Goal: Find specific page/section: Find specific page/section

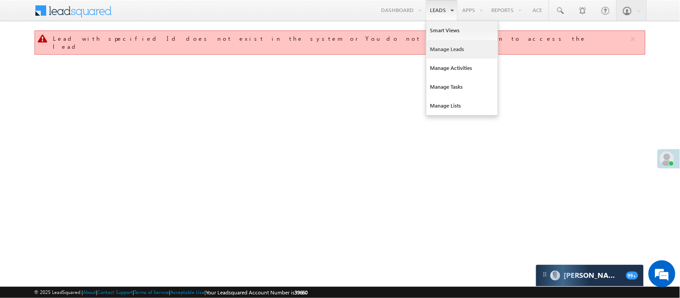
click at [444, 46] on link "Manage Leads" at bounding box center [462, 49] width 72 height 19
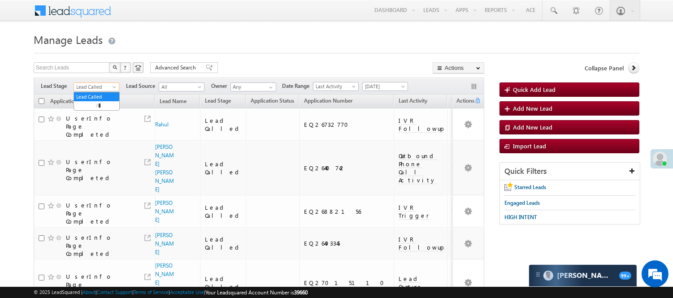
click at [99, 83] on span "Lead Called" at bounding box center [95, 87] width 43 height 8
click at [376, 86] on span "[DATE]" at bounding box center [384, 86] width 43 height 8
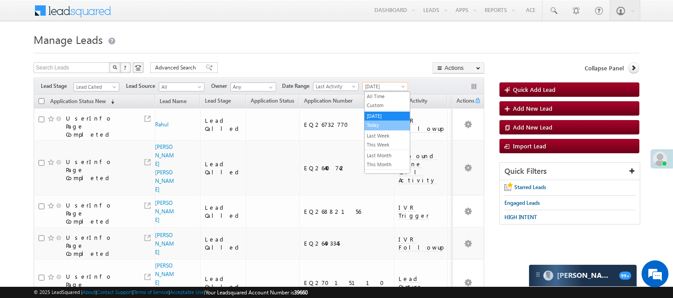
click at [380, 127] on link "Today" at bounding box center [386, 125] width 45 height 8
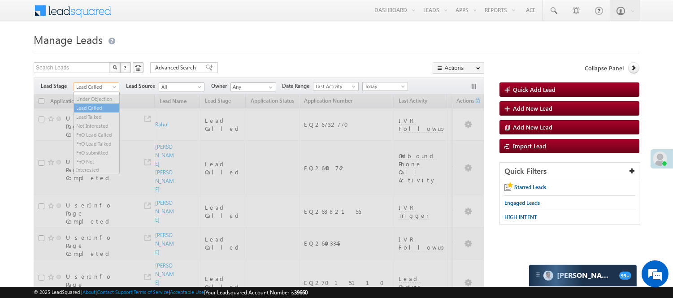
click at [93, 87] on span "Lead Called" at bounding box center [95, 87] width 43 height 8
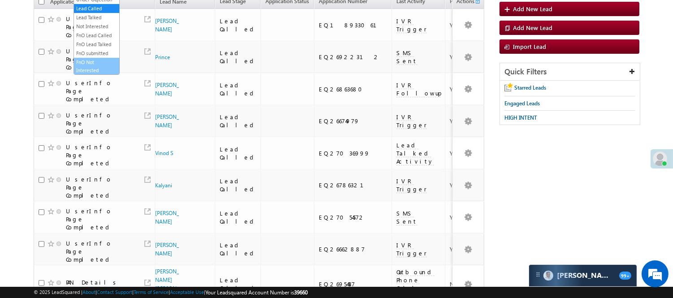
scroll to position [222, 0]
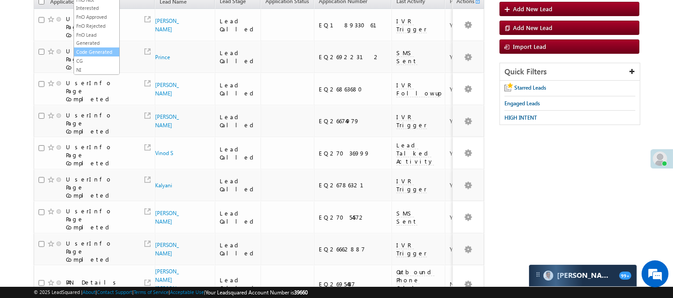
click at [94, 48] on link "Code Generated" at bounding box center [96, 52] width 45 height 8
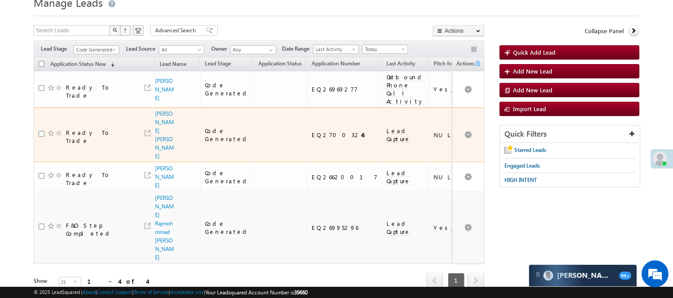
scroll to position [0, 0]
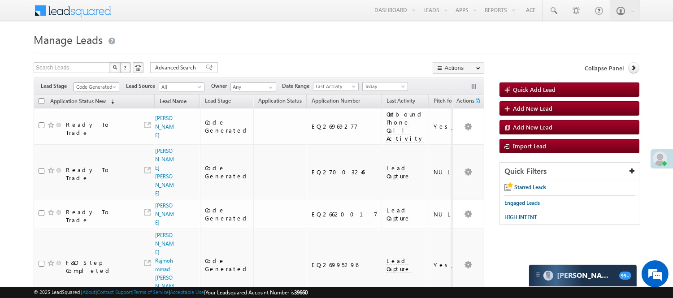
click at [91, 87] on span "Code Generated" at bounding box center [95, 87] width 43 height 8
click at [93, 110] on link "Lead Generated" at bounding box center [96, 106] width 45 height 8
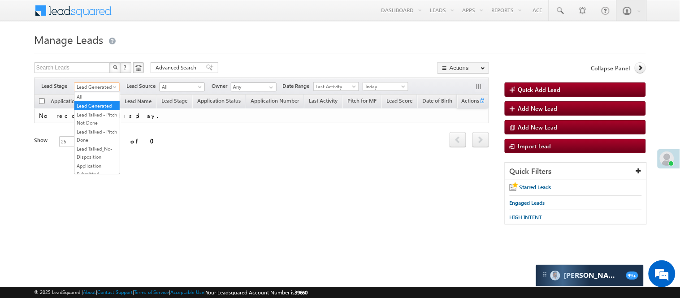
click at [87, 84] on span "Lead Generated" at bounding box center [95, 87] width 43 height 8
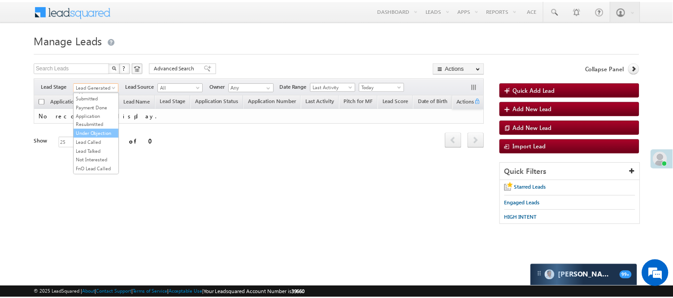
scroll to position [73, 0]
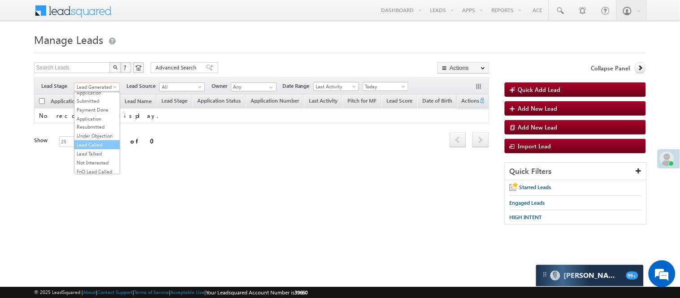
click at [95, 149] on link "Lead Called" at bounding box center [96, 145] width 45 height 8
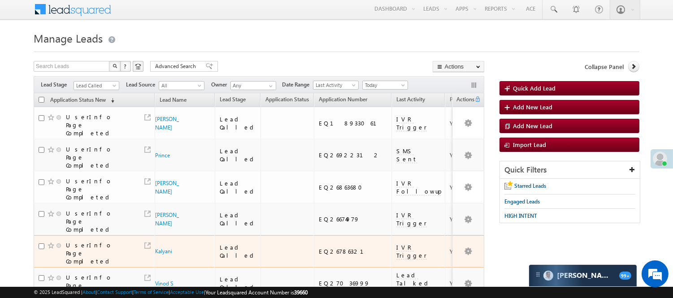
scroll to position [0, 0]
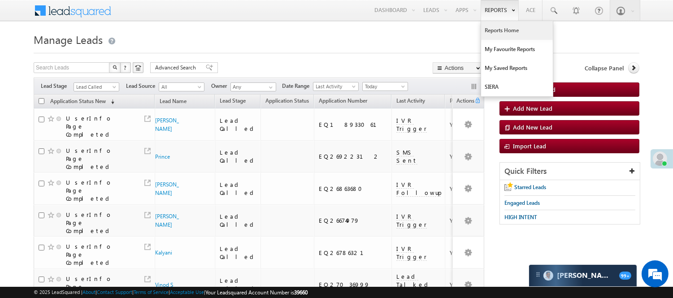
click at [506, 31] on link "Reports Home" at bounding box center [517, 30] width 72 height 19
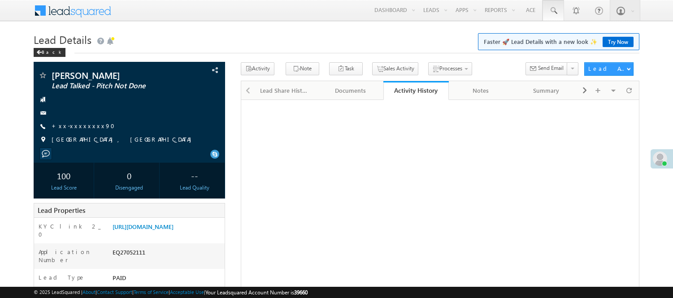
click at [553, 10] on span at bounding box center [553, 10] width 9 height 9
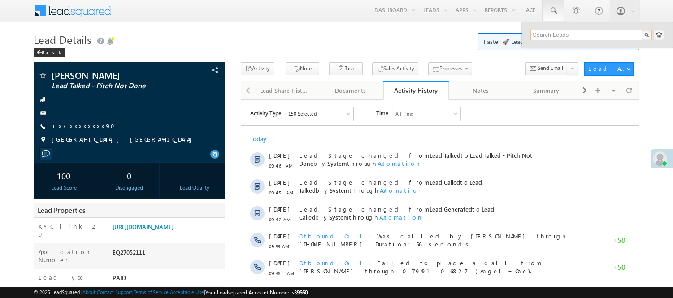
click at [561, 35] on input "text" at bounding box center [590, 35] width 121 height 11
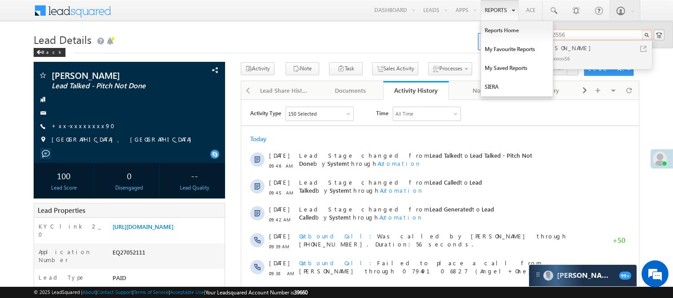
type input "8090272556"
